Goal: Task Accomplishment & Management: Manage account settings

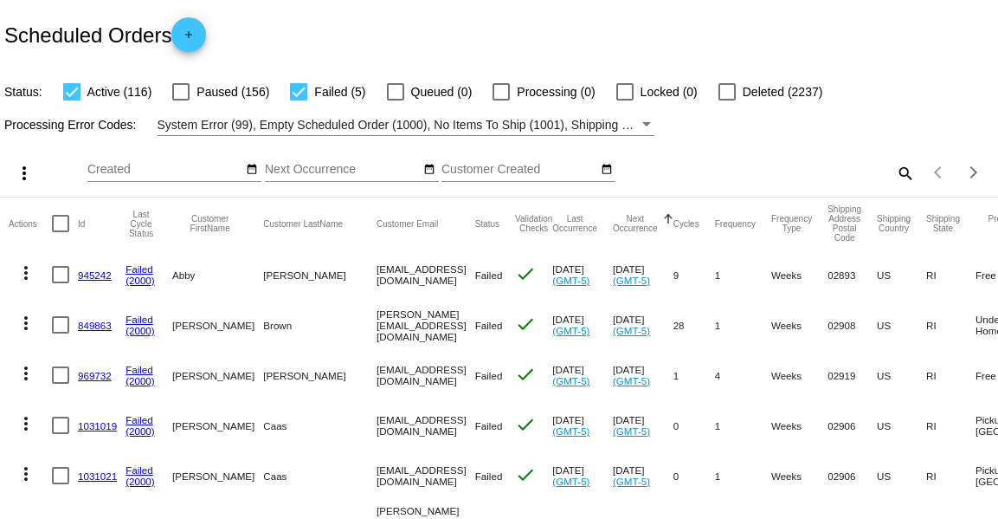
click at [904, 173] on mat-icon "search" at bounding box center [904, 172] width 21 height 27
click at [825, 161] on div "Search" at bounding box center [791, 165] width 248 height 34
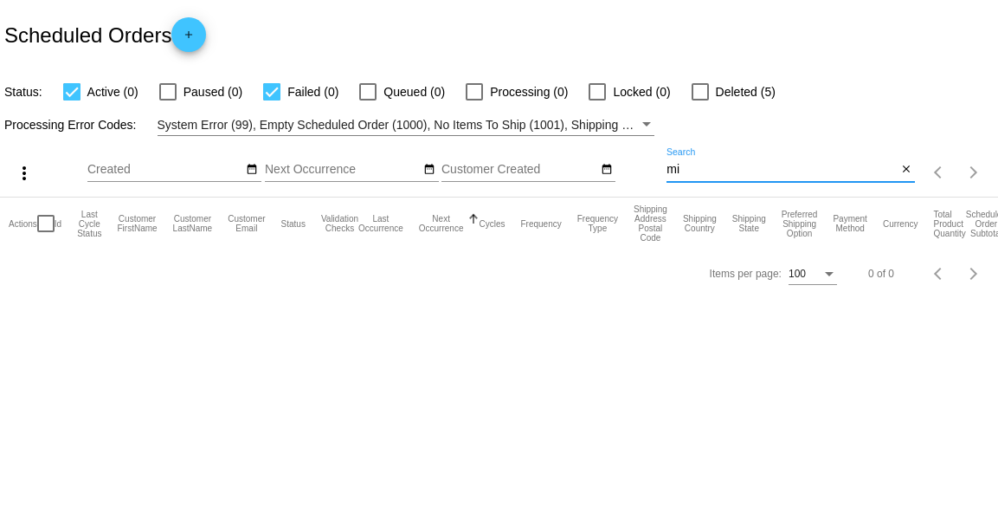
type input "m"
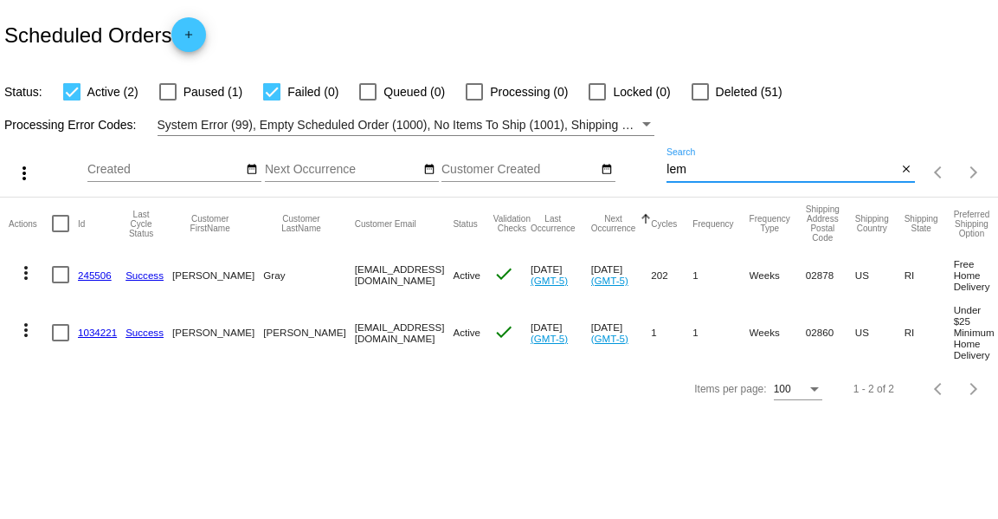
type input "lem"
click at [19, 333] on mat-icon "more_vert" at bounding box center [26, 329] width 21 height 21
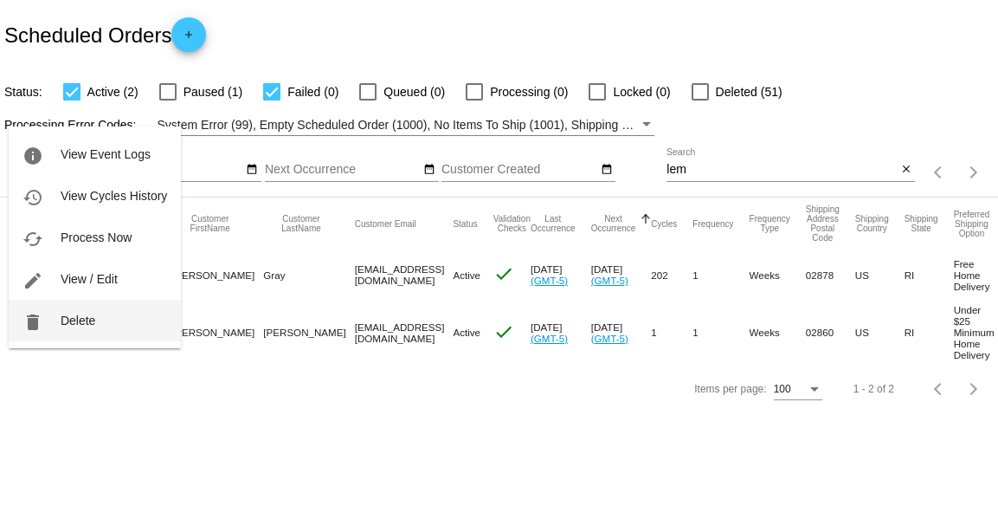
click at [85, 312] on button "delete Delete" at bounding box center [95, 321] width 172 height 42
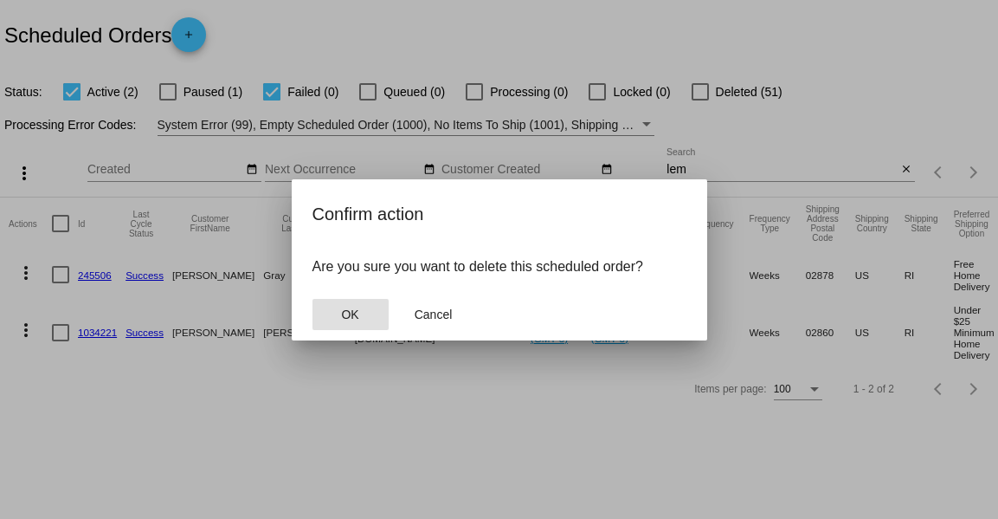
click at [354, 313] on span "OK" at bounding box center [349, 314] width 17 height 14
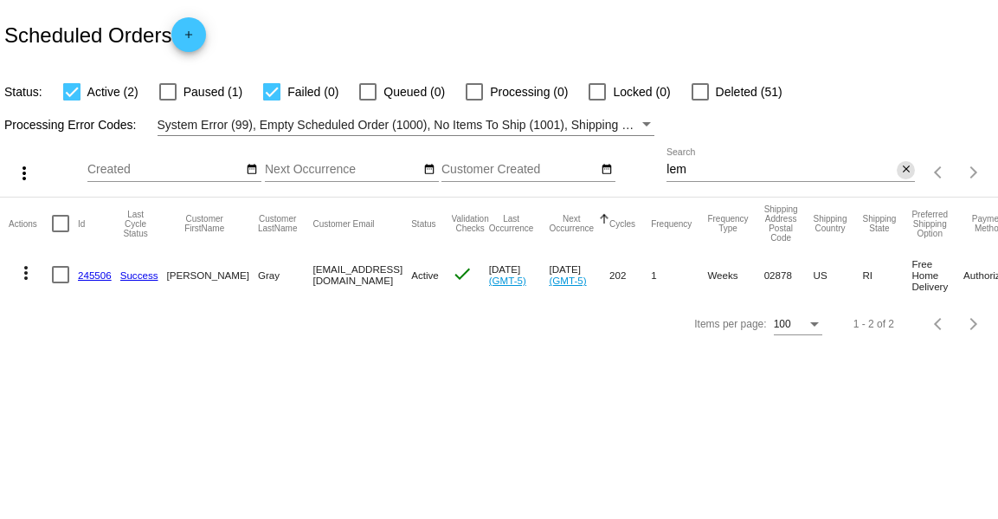
click at [902, 164] on mat-icon "close" at bounding box center [906, 170] width 12 height 14
